Goal: Navigation & Orientation: Find specific page/section

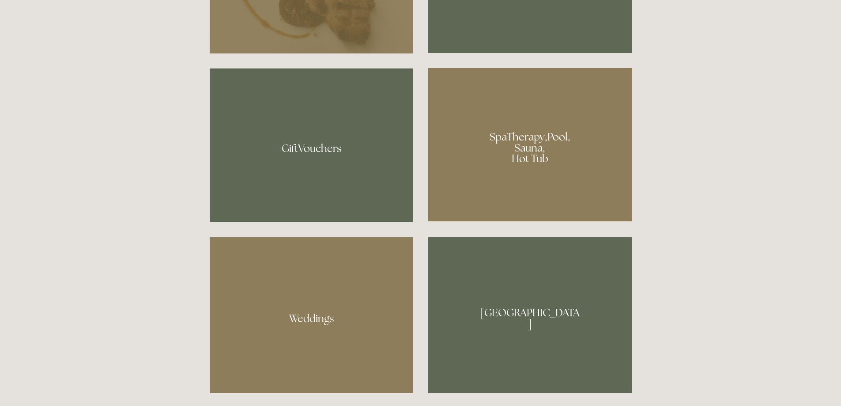
scroll to position [618, 0]
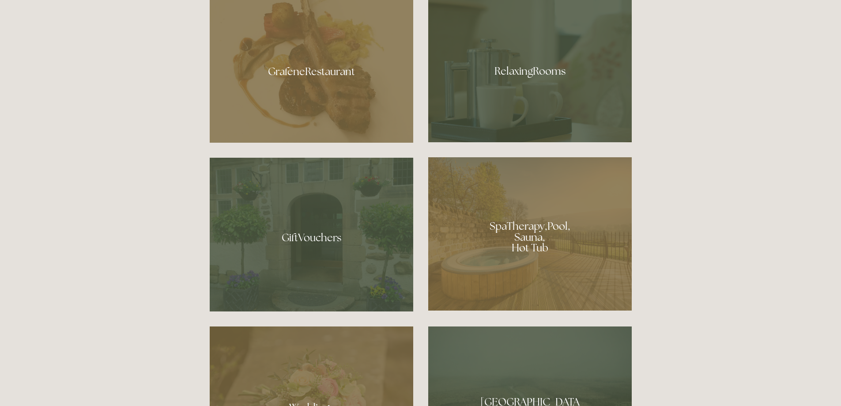
click at [544, 238] on div at bounding box center [530, 233] width 204 height 153
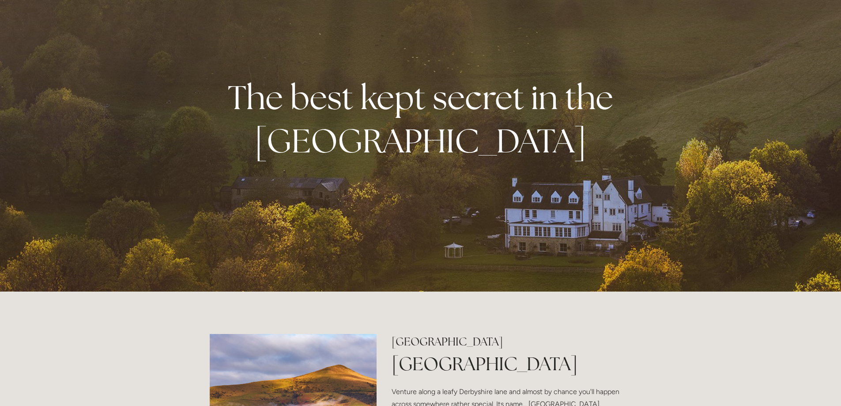
scroll to position [0, 0]
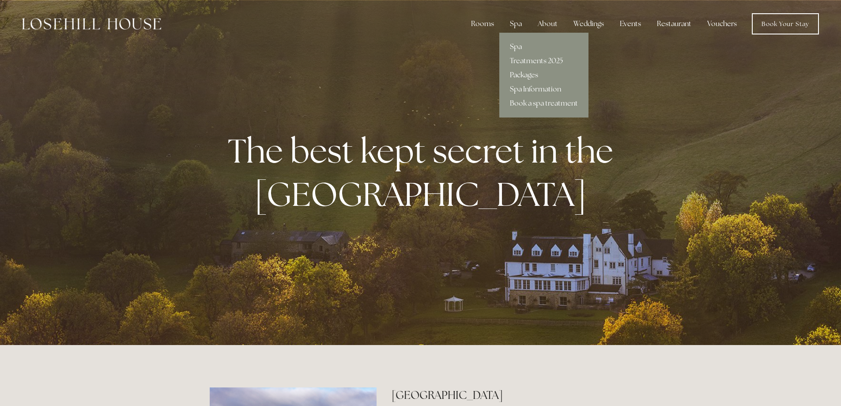
click at [532, 73] on link "Packages" at bounding box center [543, 75] width 89 height 14
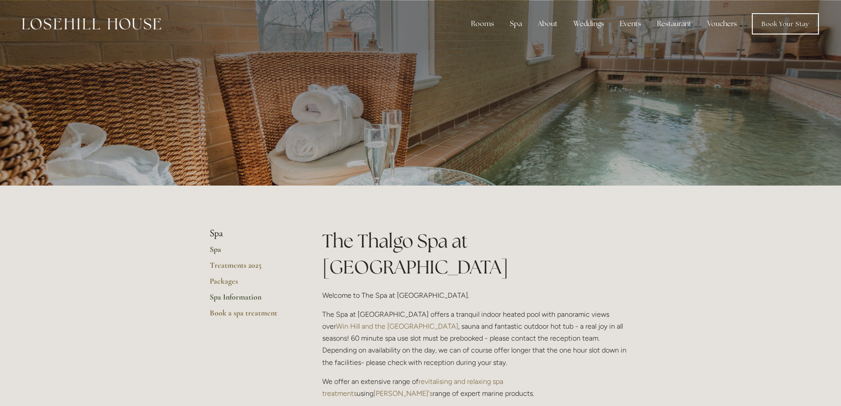
click at [234, 299] on link "Spa Information" at bounding box center [252, 300] width 84 height 16
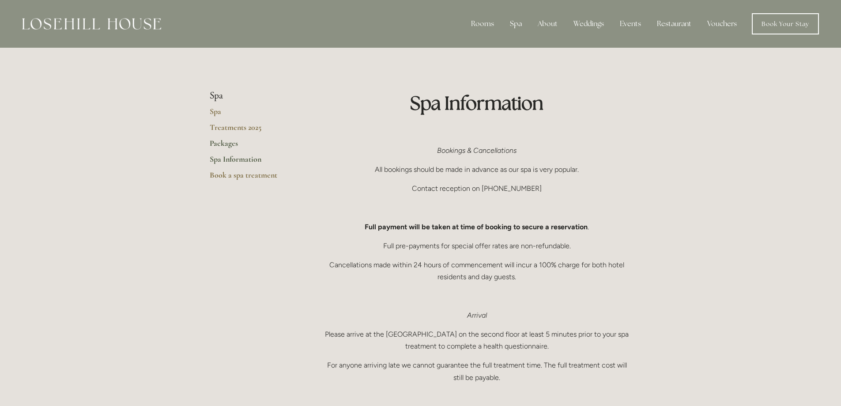
click at [222, 142] on link "Packages" at bounding box center [252, 146] width 84 height 16
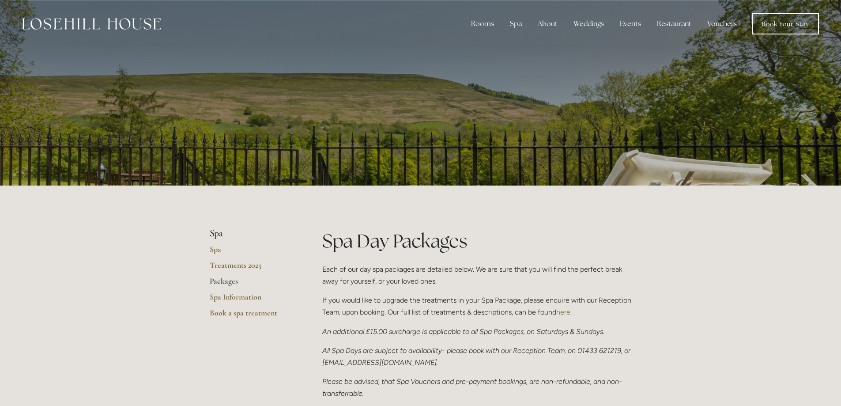
scroll to position [44, 0]
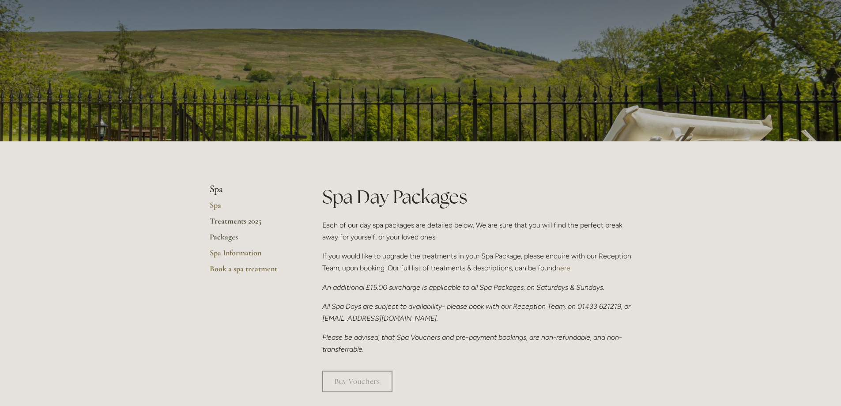
click at [233, 220] on link "Treatments 2025" at bounding box center [252, 224] width 84 height 16
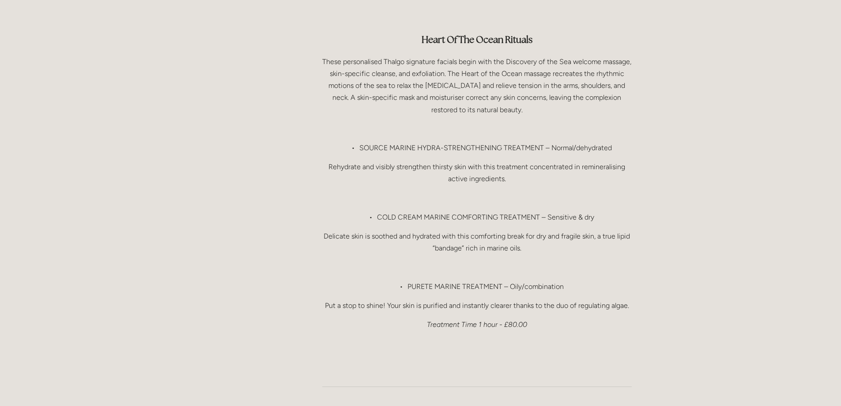
scroll to position [839, 0]
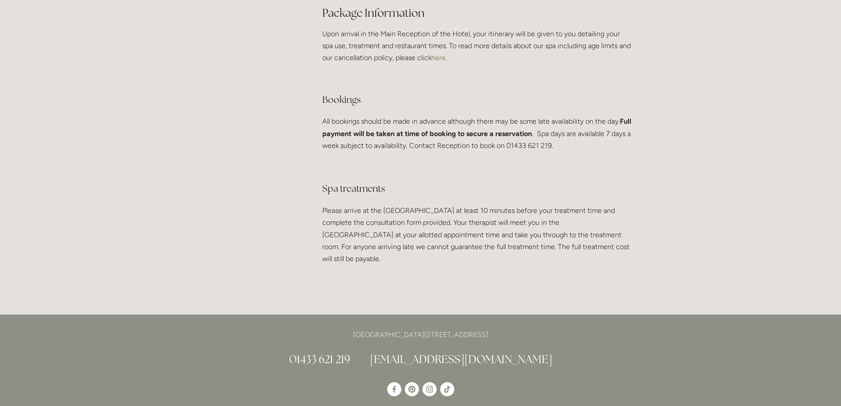
scroll to position [1855, 0]
